Goal: Information Seeking & Learning: Learn about a topic

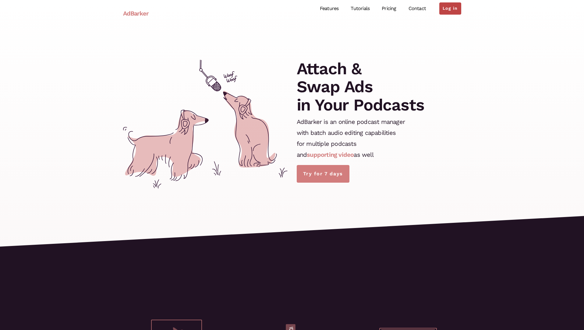
click at [442, 7] on link "Log in" at bounding box center [450, 8] width 22 height 12
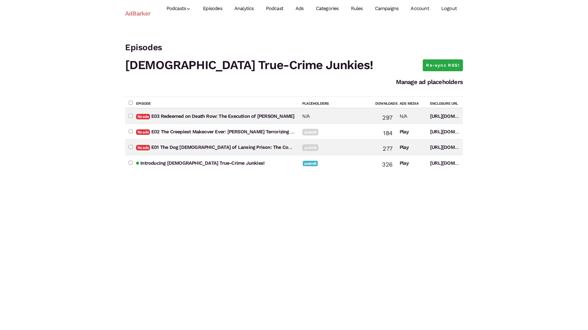
click at [221, 10] on link "Episodes" at bounding box center [212, 8] width 31 height 27
click at [219, 9] on link "Episodes" at bounding box center [212, 8] width 31 height 27
click at [217, 67] on h1 "[DEMOGRAPHIC_DATA] True-Crime Junkies!" at bounding box center [294, 65] width 338 height 18
